Goal: Task Accomplishment & Management: Complete application form

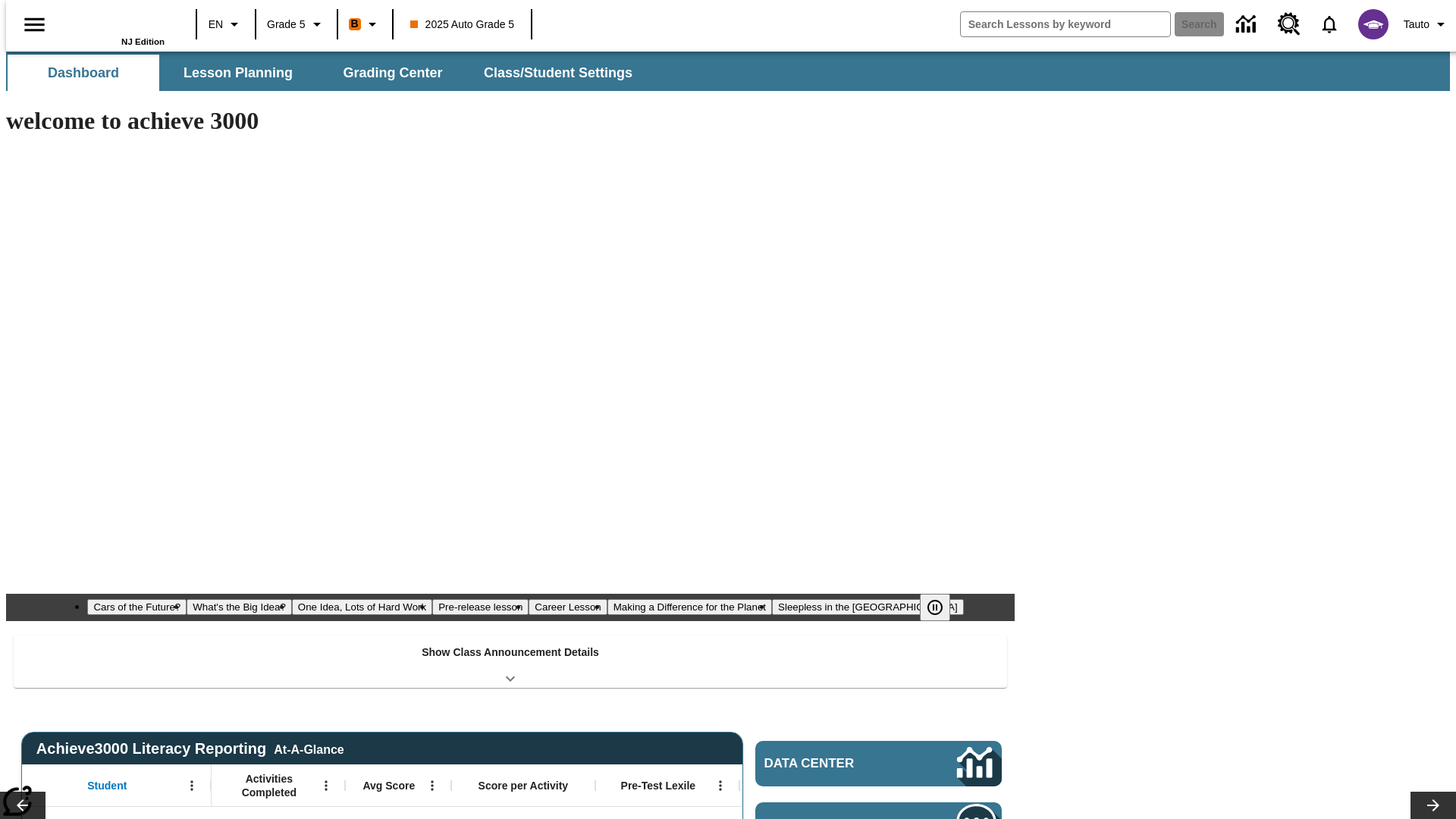
type input "-1"
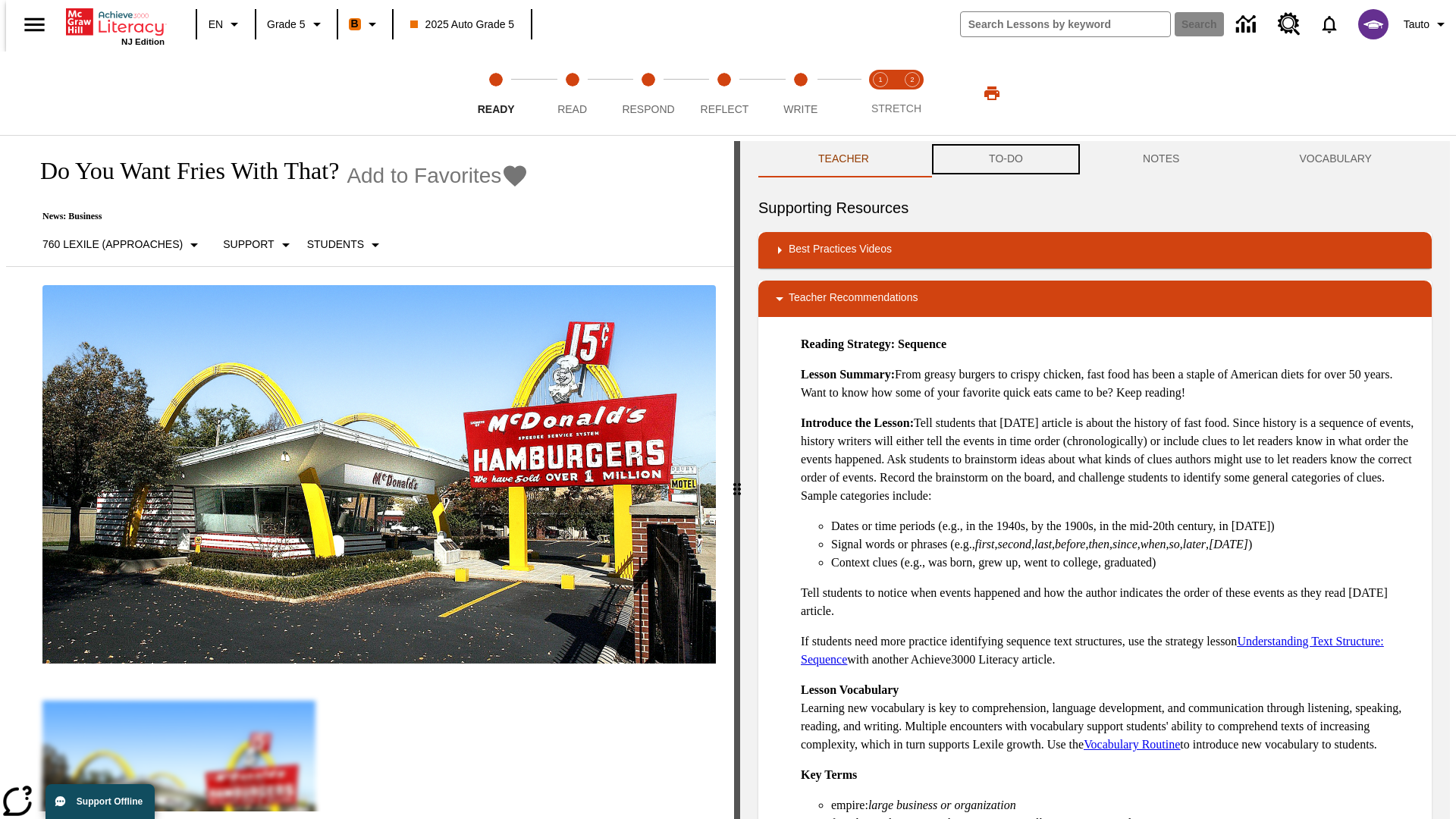
click at [1005, 159] on button "TO-DO" at bounding box center [1005, 159] width 154 height 36
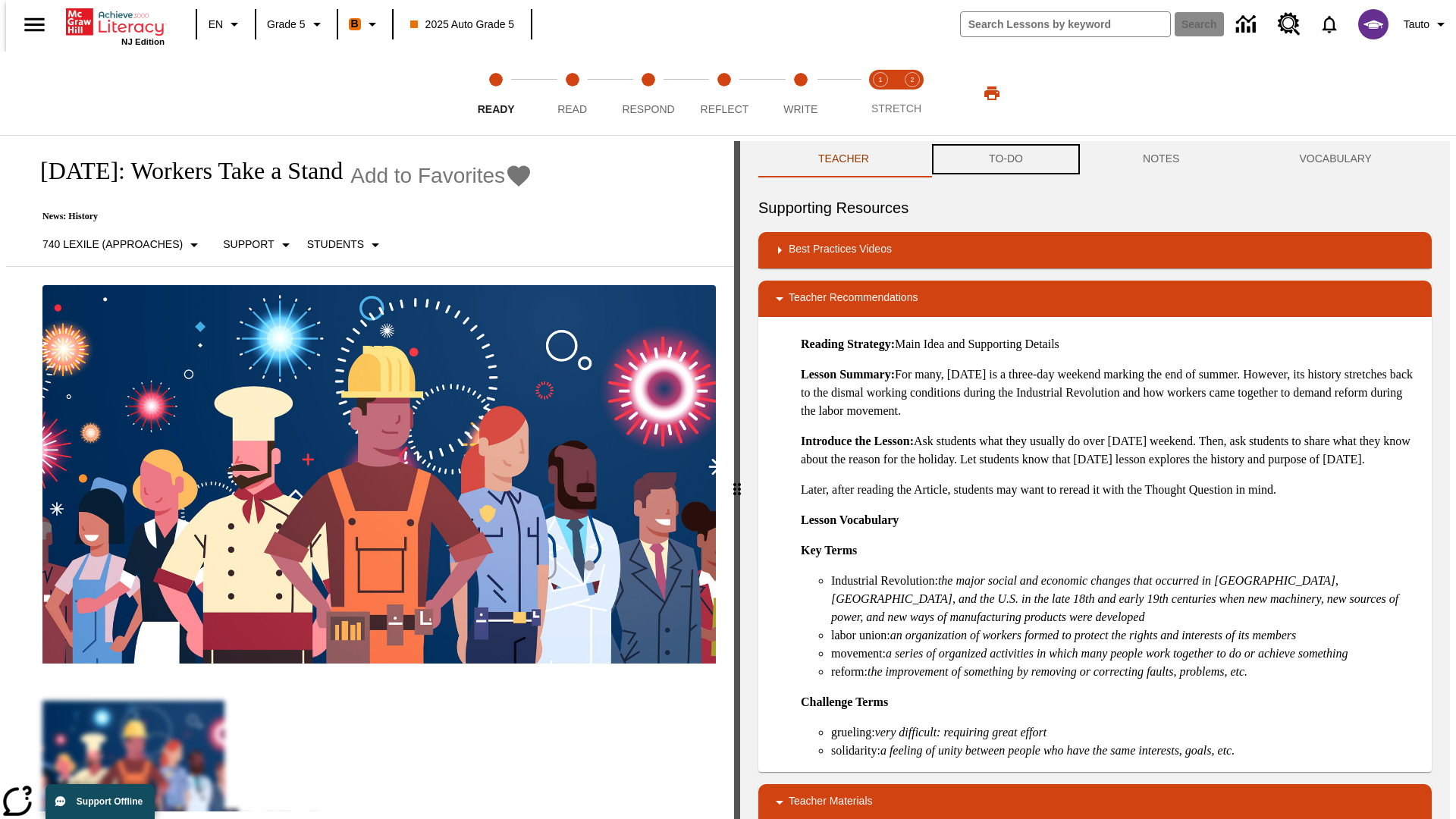
click at [1005, 159] on button "TO-DO" at bounding box center [1005, 159] width 154 height 36
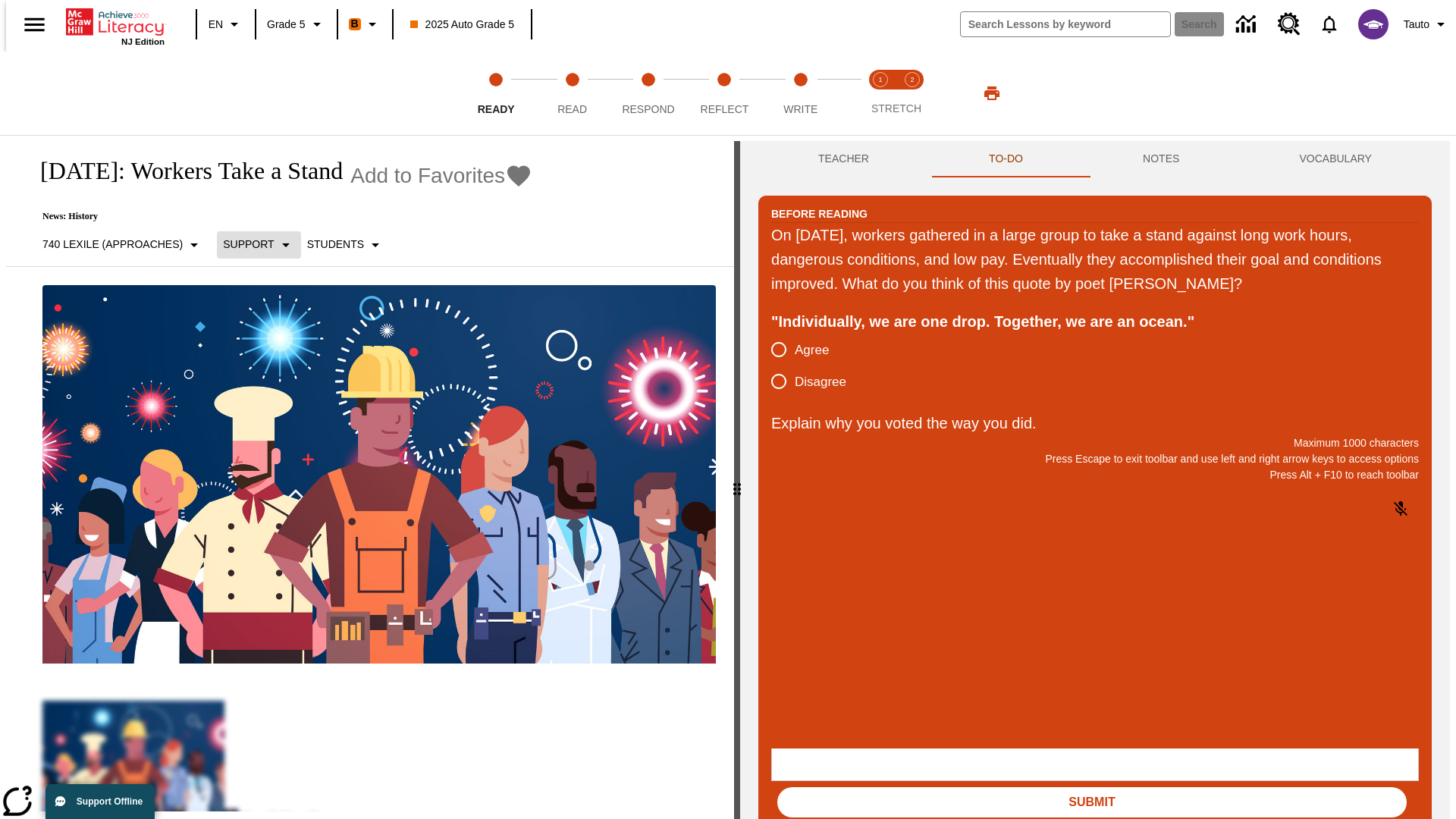
click at [250, 245] on p "Support" at bounding box center [248, 245] width 51 height 16
click at [267, 333] on p "Support" at bounding box center [266, 333] width 89 height 16
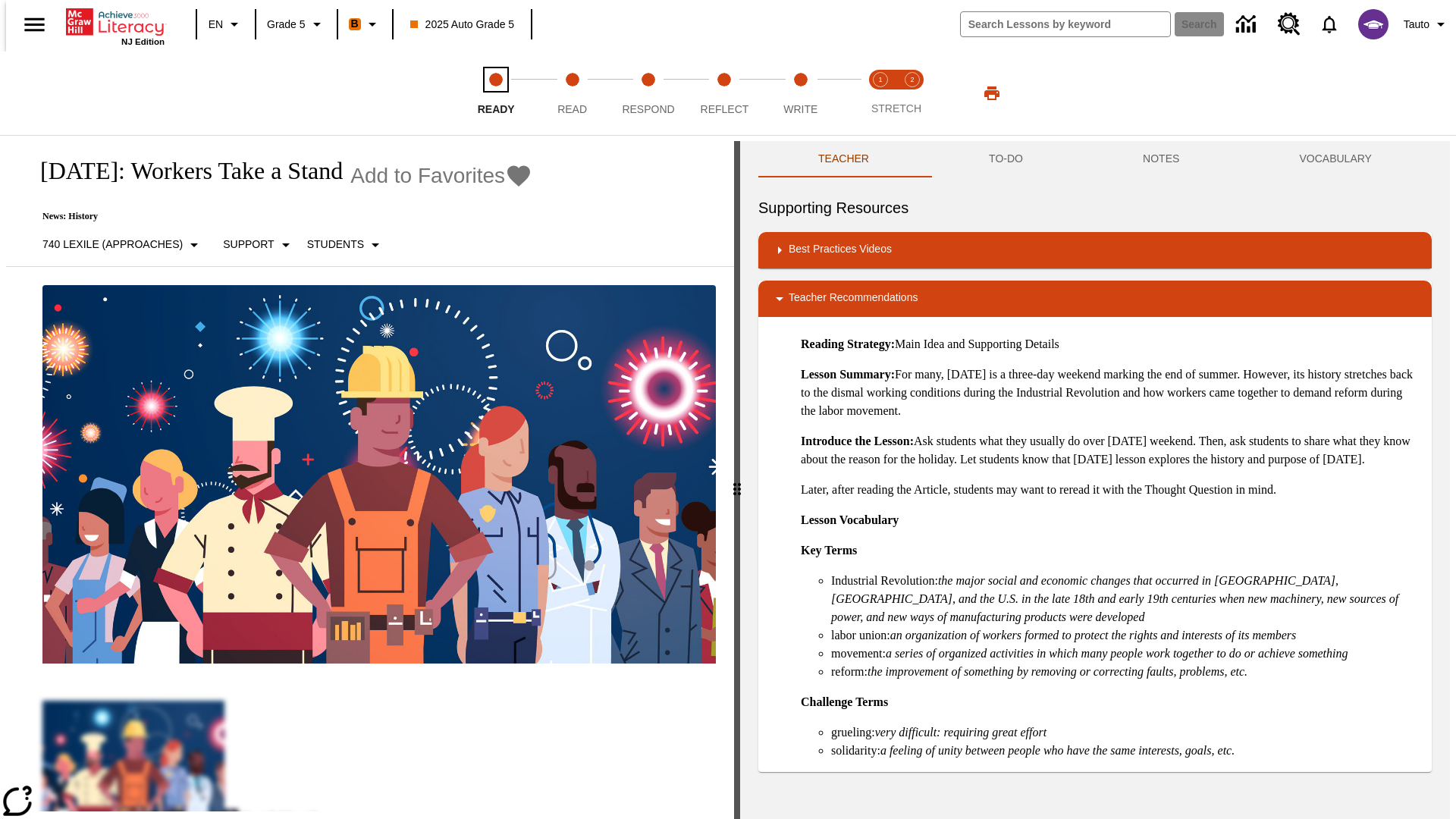
click at [496, 93] on span "Ready" at bounding box center [496, 103] width 37 height 27
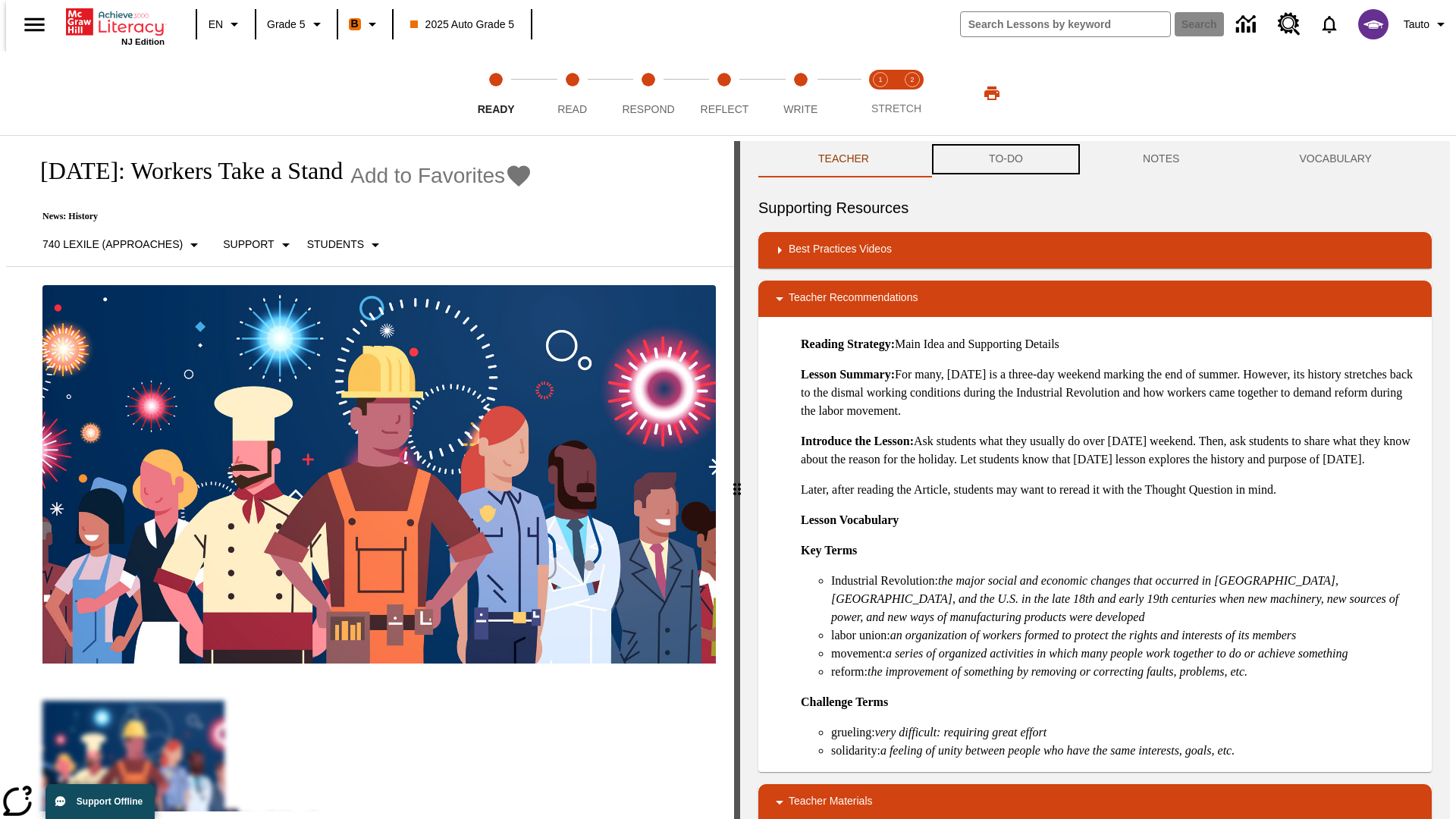
click at [1005, 159] on button "TO-DO" at bounding box center [1005, 159] width 154 height 36
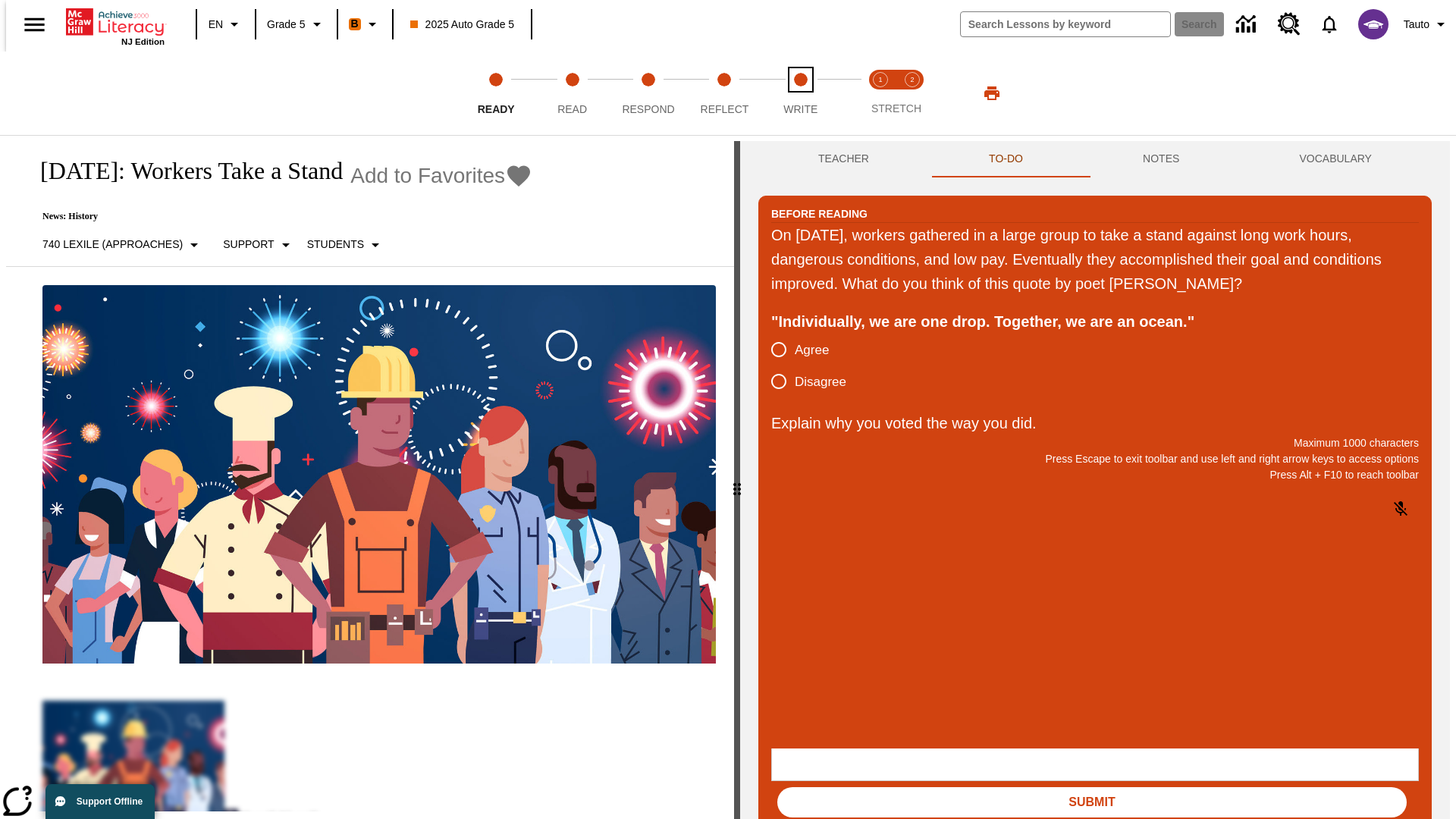
click at [800, 93] on span "Write" at bounding box center [800, 103] width 34 height 27
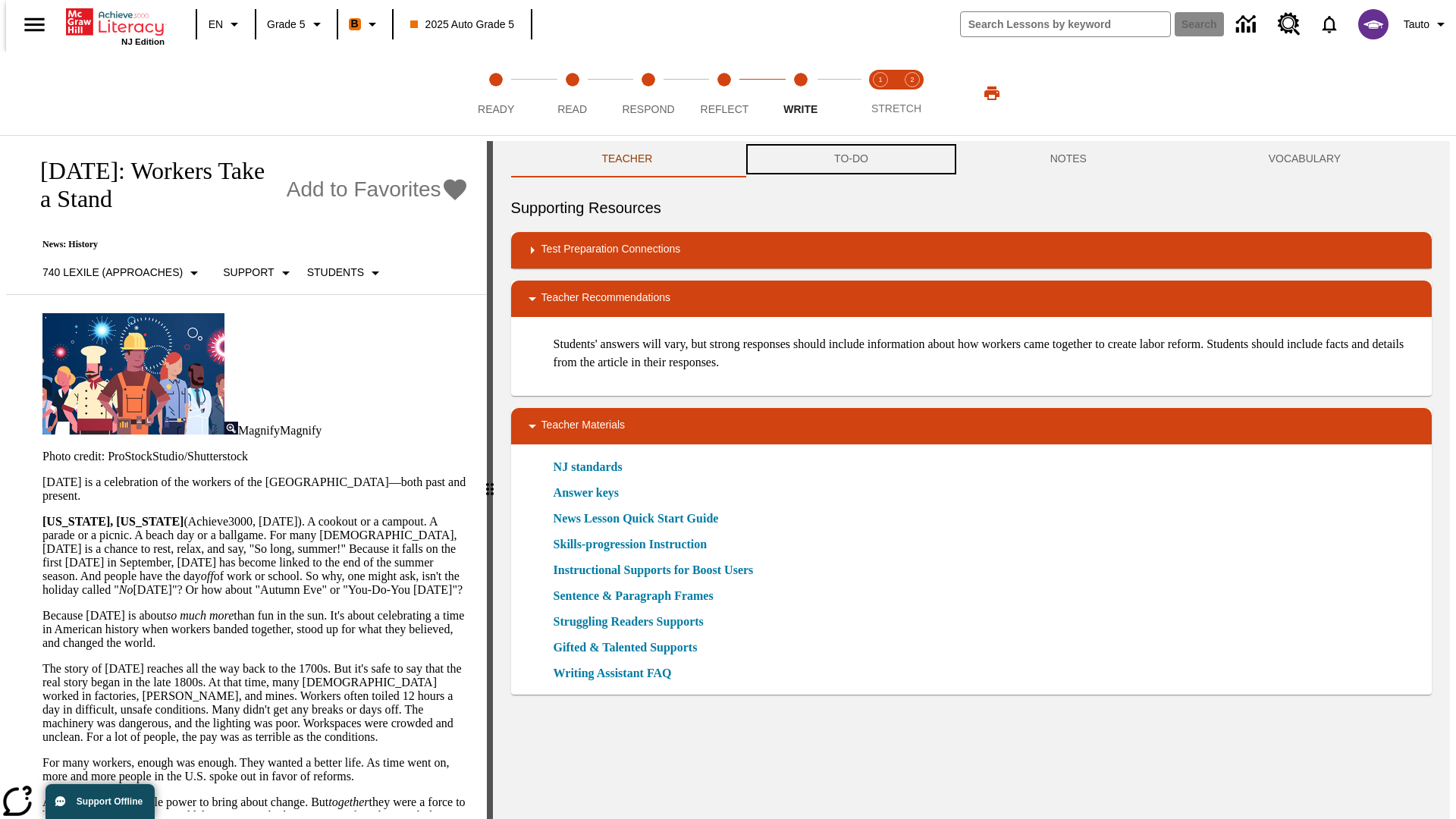
scroll to position [1, 0]
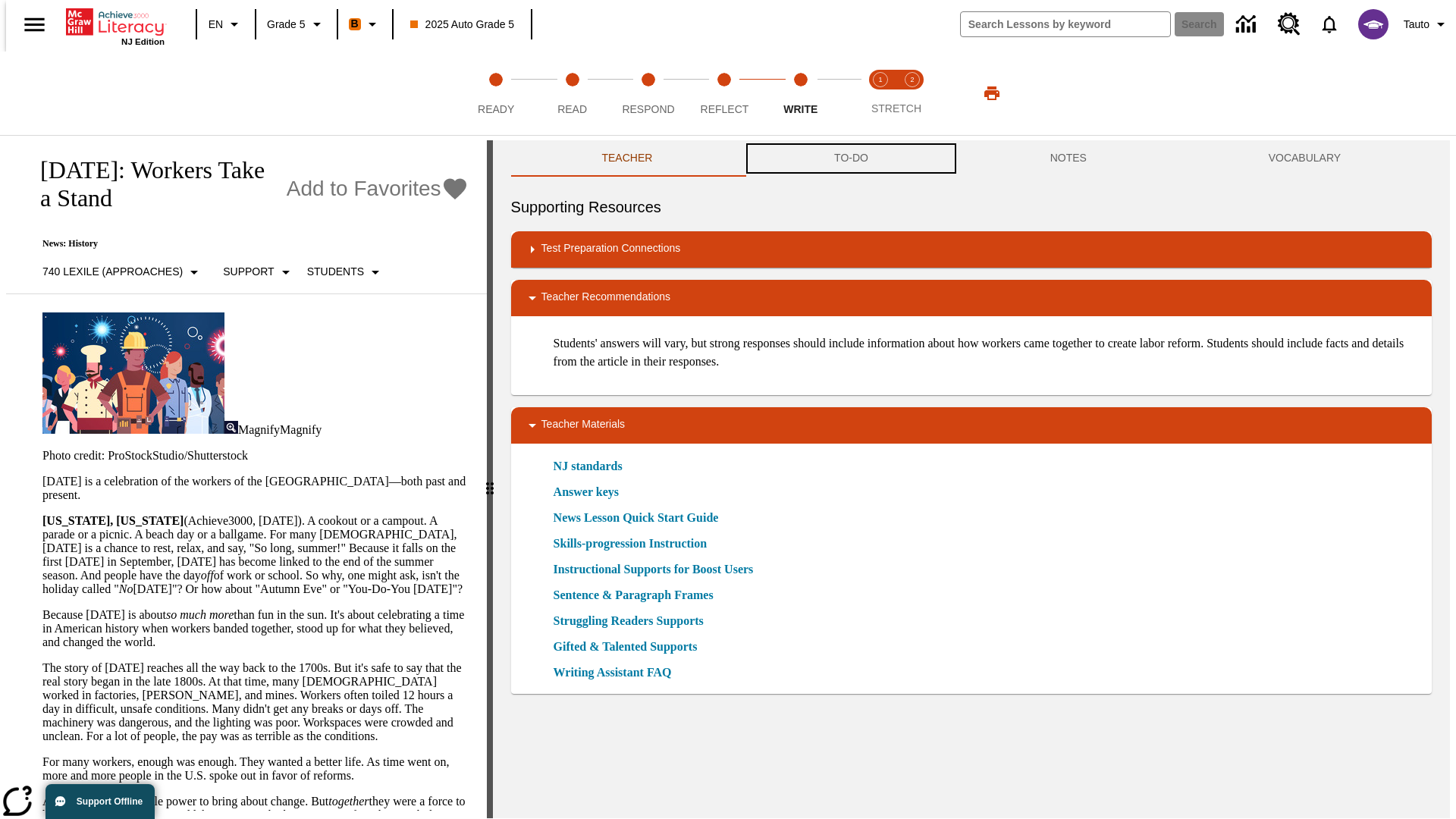
click at [850, 159] on button "TO-DO" at bounding box center [851, 158] width 216 height 36
